Goal: Task Accomplishment & Management: Manage account settings

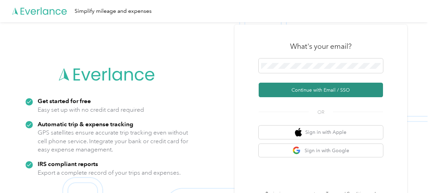
click at [332, 89] on button "Continue with Email / SSO" at bounding box center [321, 89] width 124 height 14
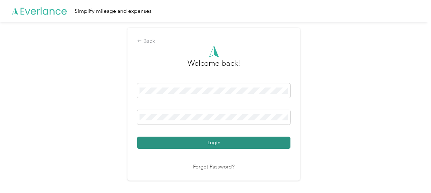
click at [227, 140] on button "Login" at bounding box center [213, 142] width 153 height 12
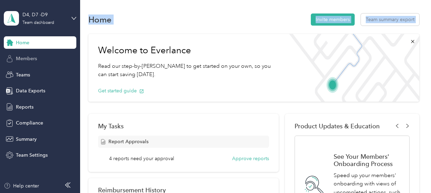
drag, startPoint x: 86, startPoint y: 33, endPoint x: 41, endPoint y: 98, distance: 79.1
click at [40, 89] on section "D4, D7 -D9 Team dashboard Home Members Teams Data Exports Reports Compliance Su…" at bounding box center [213, 96] width 427 height 193
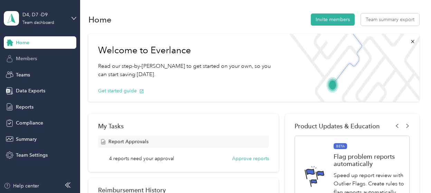
click at [25, 57] on span "Members" at bounding box center [26, 58] width 21 height 7
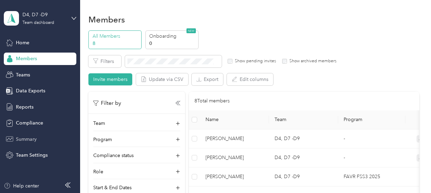
click at [29, 139] on span "Summary" at bounding box center [26, 138] width 21 height 7
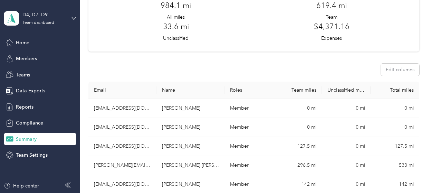
scroll to position [104, 0]
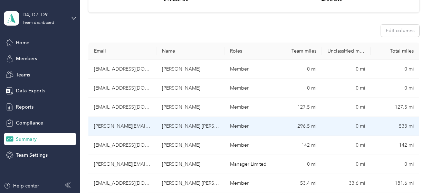
click at [113, 127] on td "[PERSON_NAME][EMAIL_ADDRESS][DOMAIN_NAME]" at bounding box center [122, 126] width 68 height 19
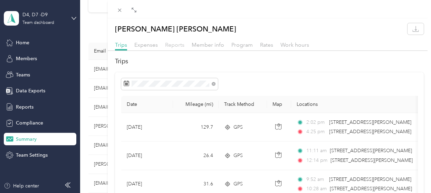
click at [171, 45] on span "Reports" at bounding box center [174, 44] width 19 height 7
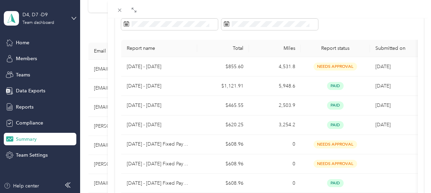
scroll to position [69, 0]
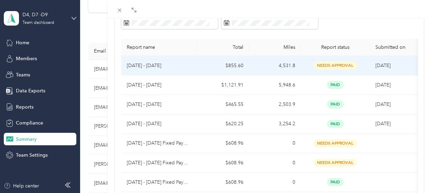
click at [173, 66] on p "[DATE] - [DATE]" at bounding box center [159, 66] width 65 height 8
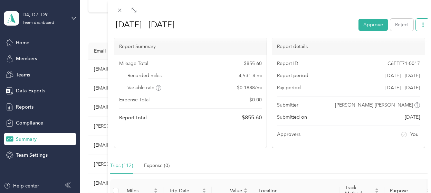
click at [420, 24] on icon "button" at bounding box center [422, 24] width 5 height 5
click at [399, 49] on span "Download" at bounding box center [398, 49] width 23 height 7
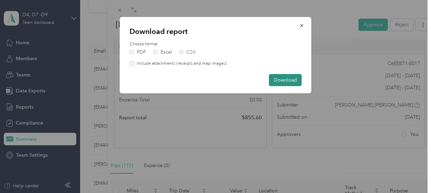
click at [289, 78] on button "Download" at bounding box center [285, 80] width 33 height 12
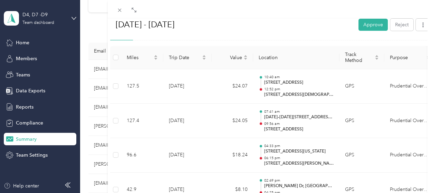
scroll to position [0, 0]
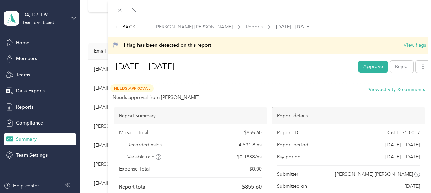
drag, startPoint x: 215, startPoint y: 97, endPoint x: 111, endPoint y: 96, distance: 103.6
click at [111, 96] on div "Needs Approval Needs approval from [PERSON_NAME]" at bounding box center [154, 92] width 89 height 17
click at [199, 98] on span "Needs approval from [PERSON_NAME]" at bounding box center [156, 97] width 87 height 7
click at [413, 43] on button "View flags" at bounding box center [415, 44] width 22 height 7
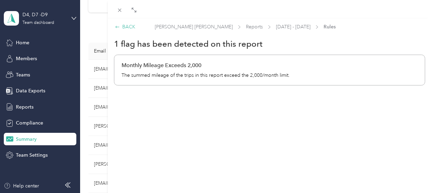
click at [119, 27] on icon at bounding box center [117, 27] width 4 height 2
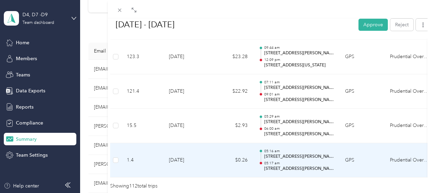
scroll to position [3964, 0]
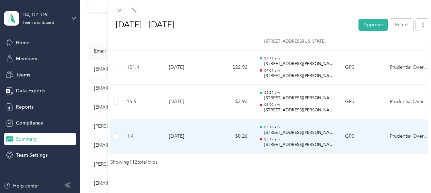
click at [246, 136] on td "$0.26" at bounding box center [232, 136] width 41 height 35
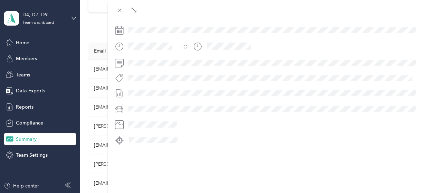
scroll to position [206, 0]
click at [119, 8] on icon at bounding box center [120, 10] width 6 height 6
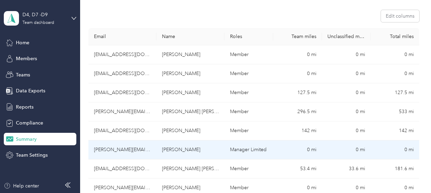
scroll to position [140, 0]
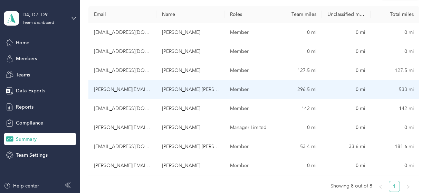
click at [124, 89] on td "[PERSON_NAME][EMAIL_ADDRESS][DOMAIN_NAME]" at bounding box center [122, 89] width 68 height 19
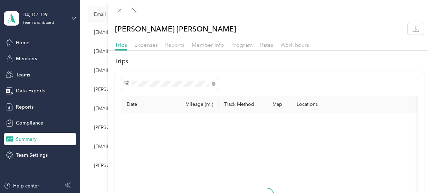
click at [171, 45] on span "Reports" at bounding box center [174, 44] width 19 height 7
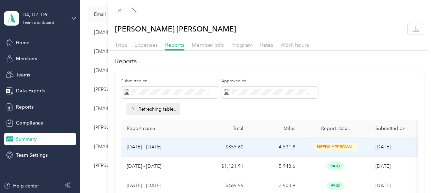
click at [190, 141] on td "[DATE] - [DATE]" at bounding box center [159, 146] width 76 height 19
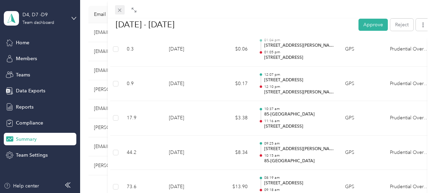
scroll to position [1899, 0]
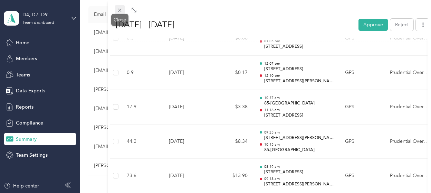
click at [122, 8] on icon at bounding box center [120, 10] width 6 height 6
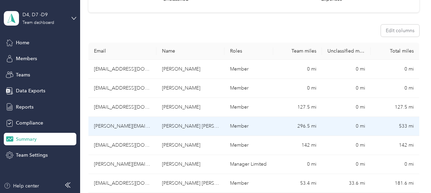
scroll to position [138, 0]
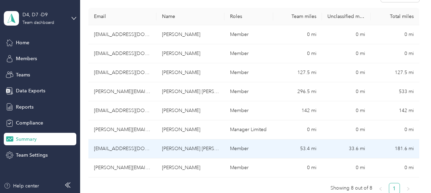
click at [108, 152] on td "[EMAIL_ADDRESS][DOMAIN_NAME]" at bounding box center [122, 148] width 68 height 19
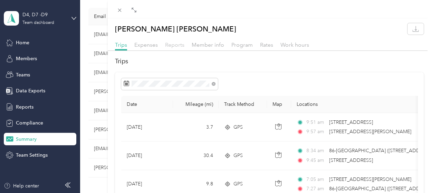
click at [178, 43] on span "Reports" at bounding box center [174, 44] width 19 height 7
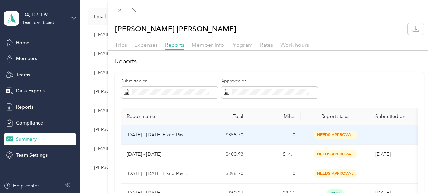
scroll to position [69, 0]
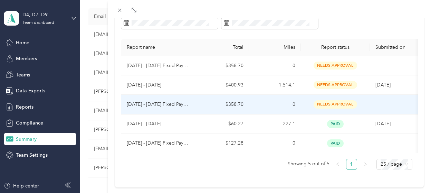
click at [176, 104] on p "[DATE] - [DATE] Fixed Payment" at bounding box center [159, 104] width 65 height 8
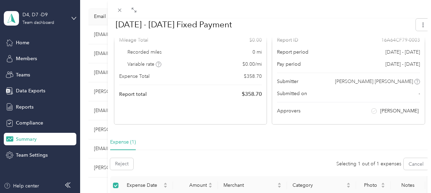
scroll to position [0, 0]
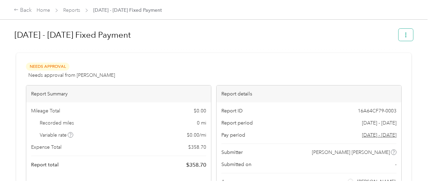
click at [405, 33] on icon "button" at bounding box center [405, 34] width 1 height 5
click at [295, 38] on h1 "[DATE] - [DATE] Fixed Payment" at bounding box center [203, 35] width 379 height 17
click at [22, 8] on div "Back" at bounding box center [23, 10] width 18 height 8
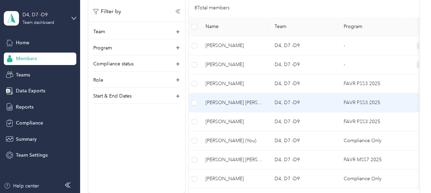
scroll to position [104, 0]
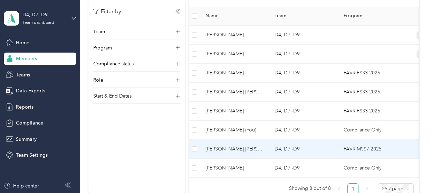
click at [210, 146] on span "[PERSON_NAME] [PERSON_NAME]" at bounding box center [234, 149] width 58 height 8
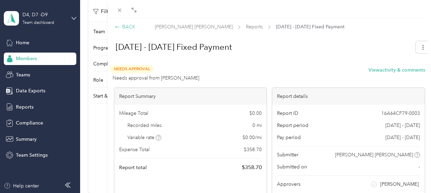
click at [124, 28] on div "BACK" at bounding box center [125, 26] width 20 height 7
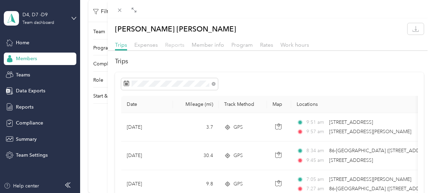
click at [175, 44] on span "Reports" at bounding box center [174, 44] width 19 height 7
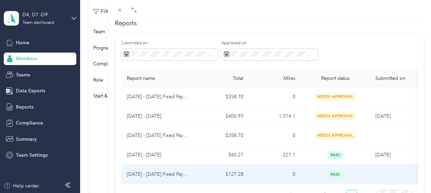
scroll to position [69, 0]
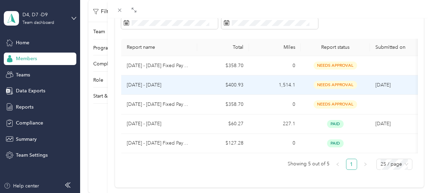
click at [266, 79] on td "1,514.1" at bounding box center [275, 84] width 52 height 19
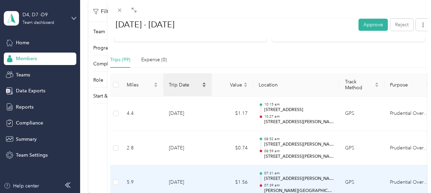
scroll to position [104, 0]
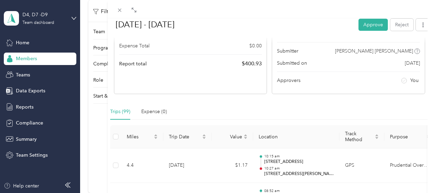
click at [101, 144] on div "BACK [PERSON_NAME] [PERSON_NAME] Reports [DATE] - [DATE] [DATE] - [DATE] Approv…" at bounding box center [215, 96] width 431 height 193
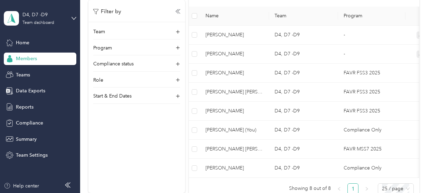
drag, startPoint x: 43, startPoint y: 75, endPoint x: 81, endPoint y: 126, distance: 63.4
click at [81, 126] on section "D4, D7 -D9 Team dashboard Home Members Teams Data Exports Reports Compliance Su…" at bounding box center [213, 96] width 427 height 193
click at [37, 61] on span "Members" at bounding box center [26, 58] width 21 height 7
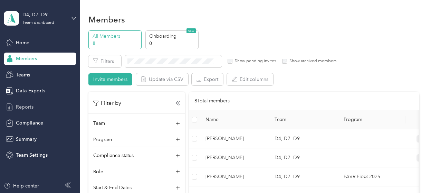
click at [27, 103] on div "Reports" at bounding box center [40, 106] width 72 height 12
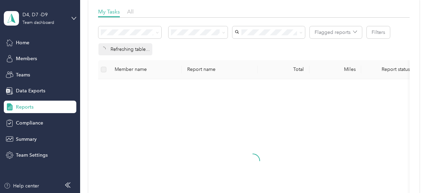
scroll to position [104, 0]
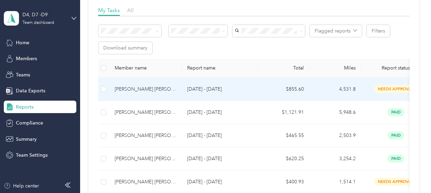
click at [161, 91] on div "[PERSON_NAME] [PERSON_NAME]" at bounding box center [145, 89] width 61 height 8
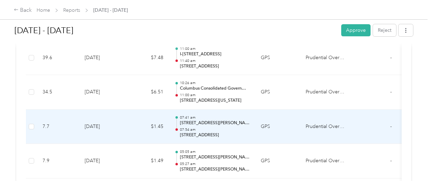
scroll to position [3718, 0]
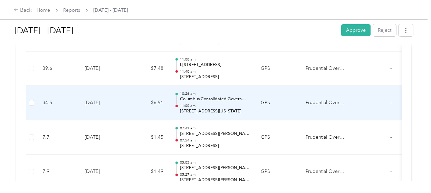
click at [236, 108] on p "[STREET_ADDRESS][US_STATE]" at bounding box center [215, 111] width 70 height 6
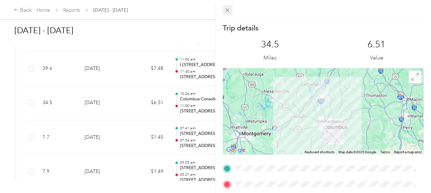
click at [228, 9] on icon at bounding box center [227, 10] width 6 height 6
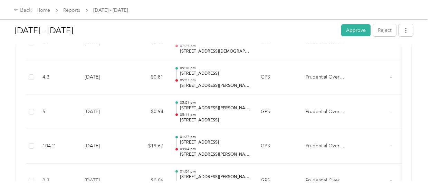
scroll to position [1750, 0]
